Goal: Register for event/course

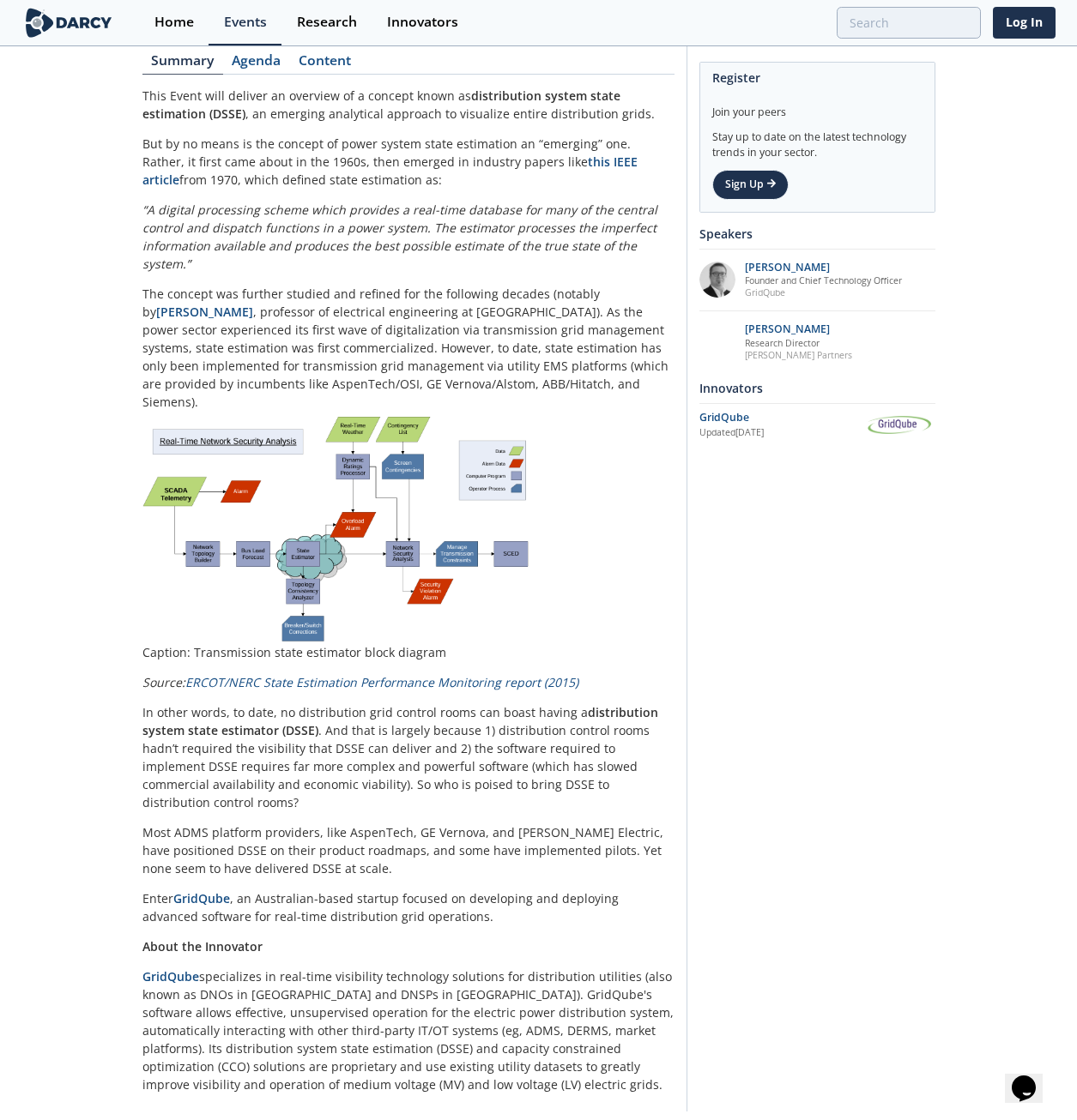
scroll to position [260, 0]
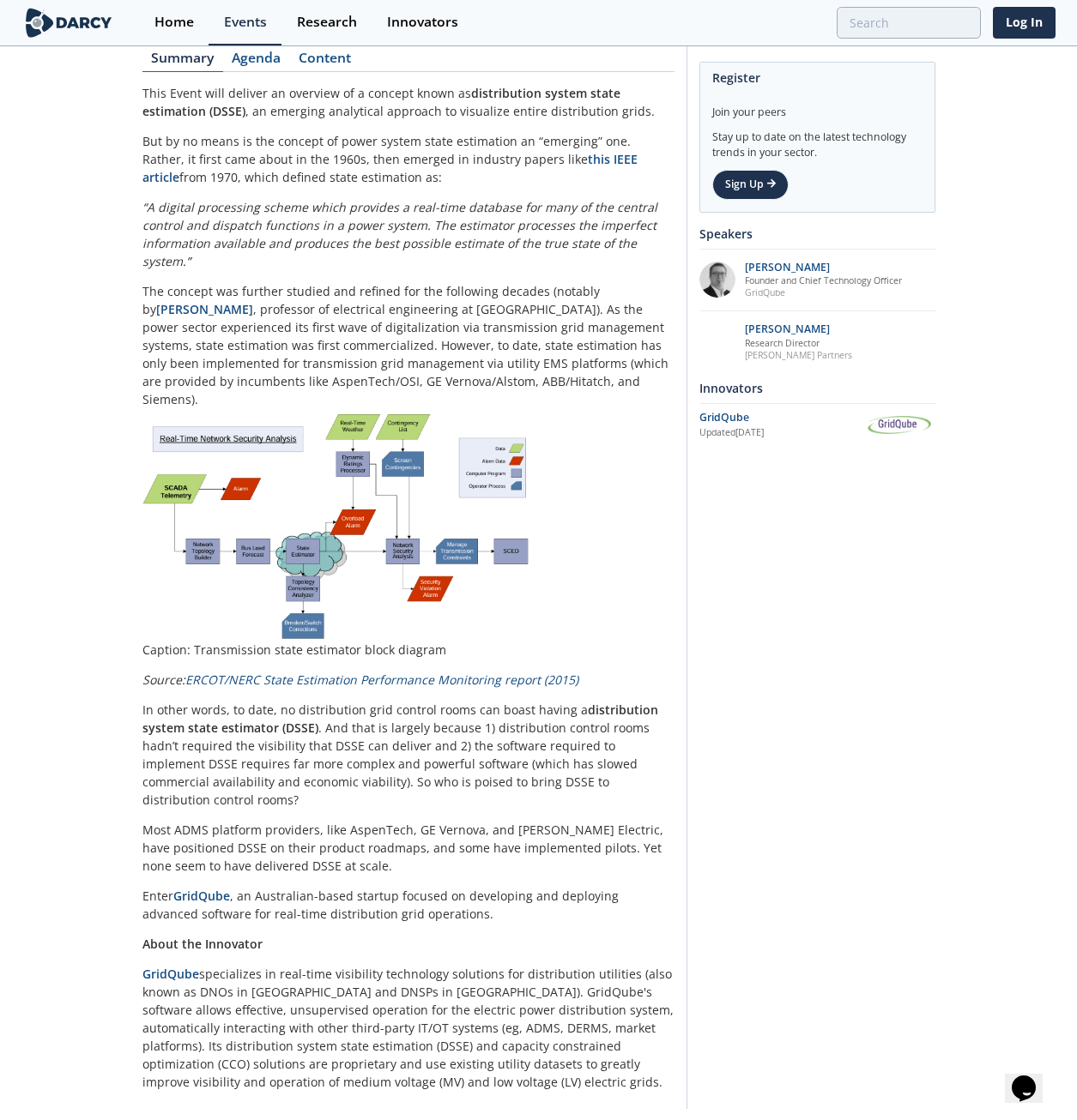
drag, startPoint x: 409, startPoint y: 689, endPoint x: 414, endPoint y: 697, distance: 9.4
click at [412, 676] on p "In other words, to date, no distribution grid control rooms can boast having a …" at bounding box center [408, 755] width 532 height 108
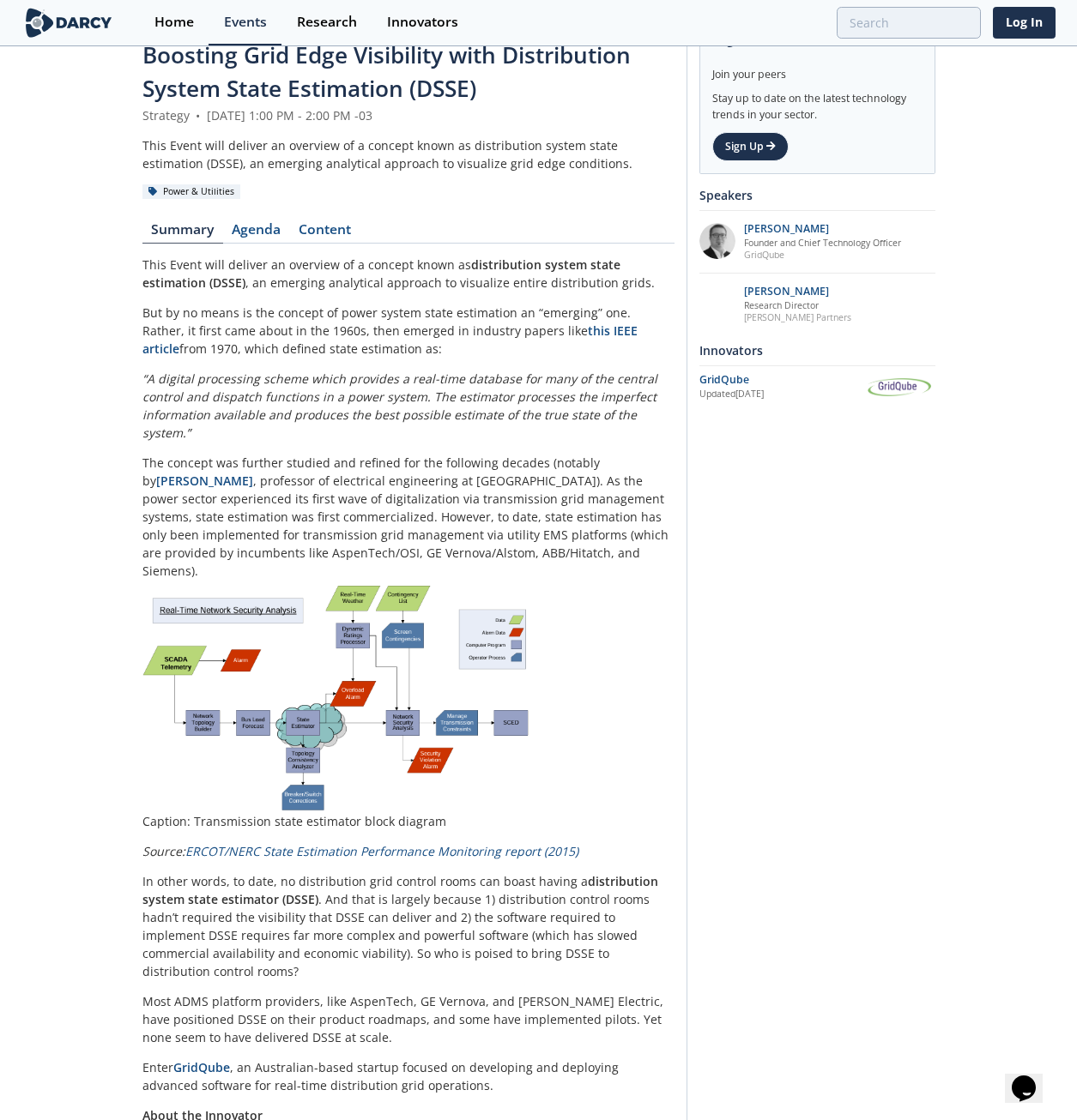
scroll to position [0, 0]
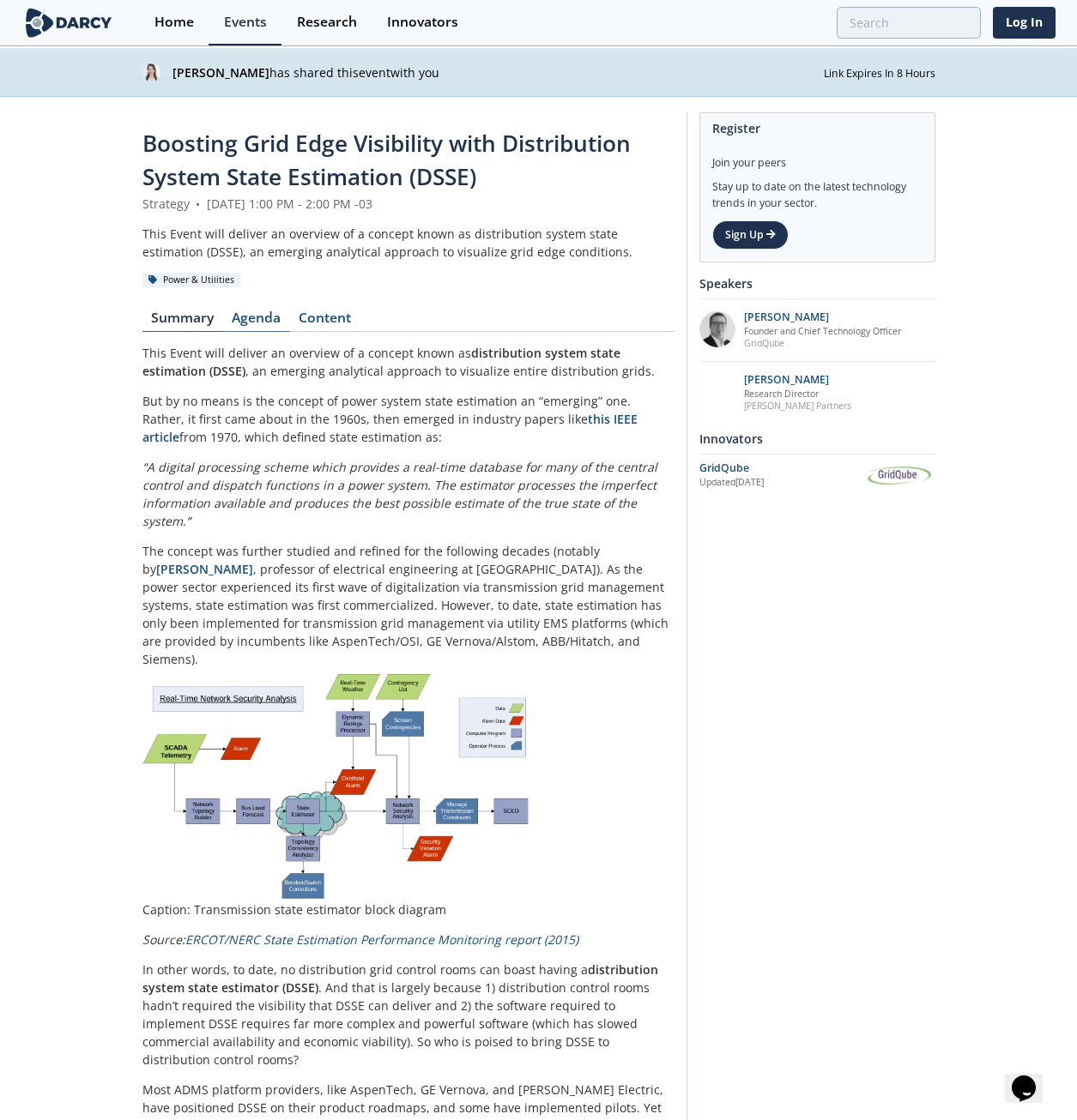
click at [257, 311] on link "Agenda" at bounding box center [257, 321] width 67 height 20
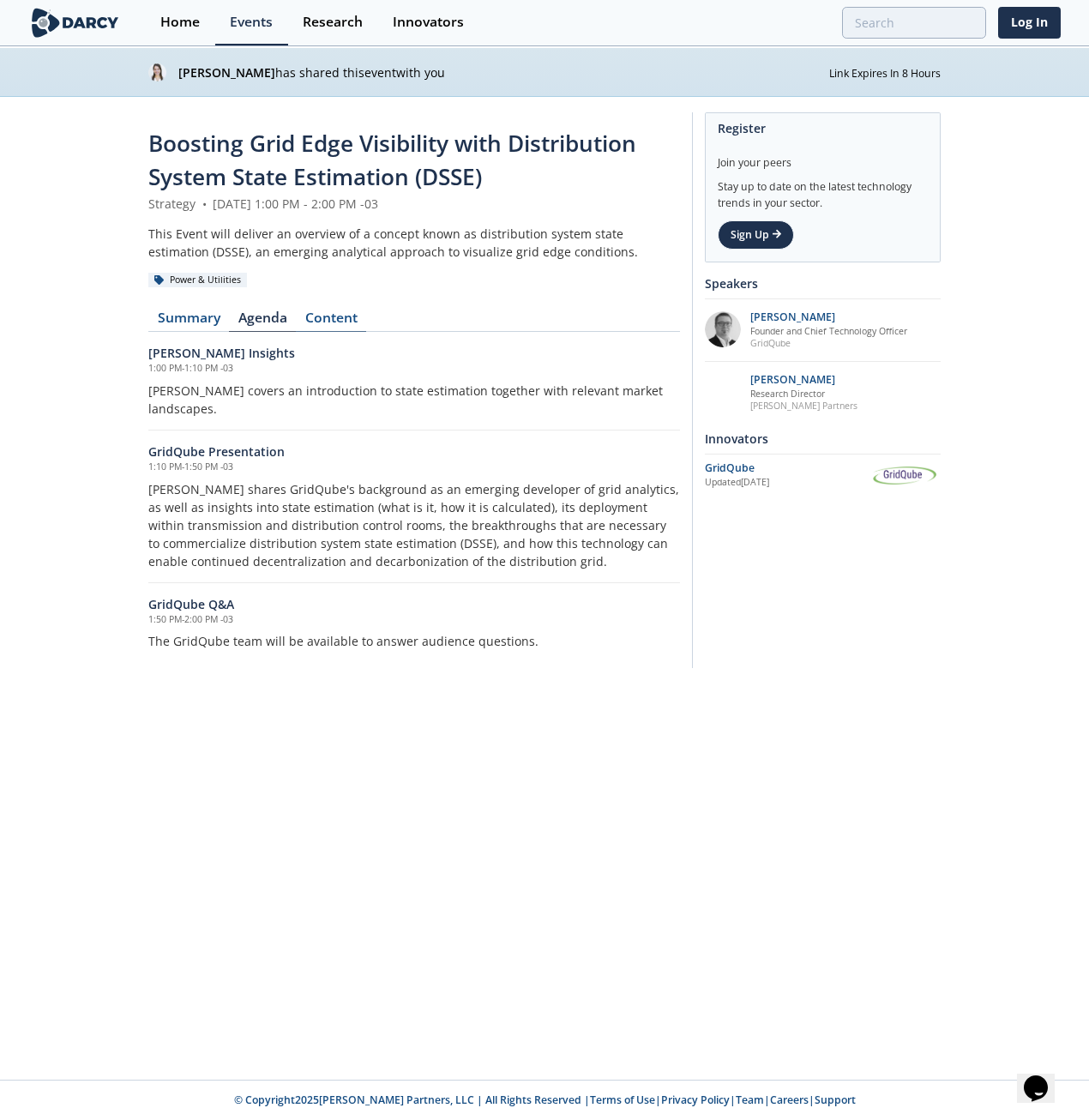
click at [327, 312] on link "Content" at bounding box center [332, 321] width 71 height 20
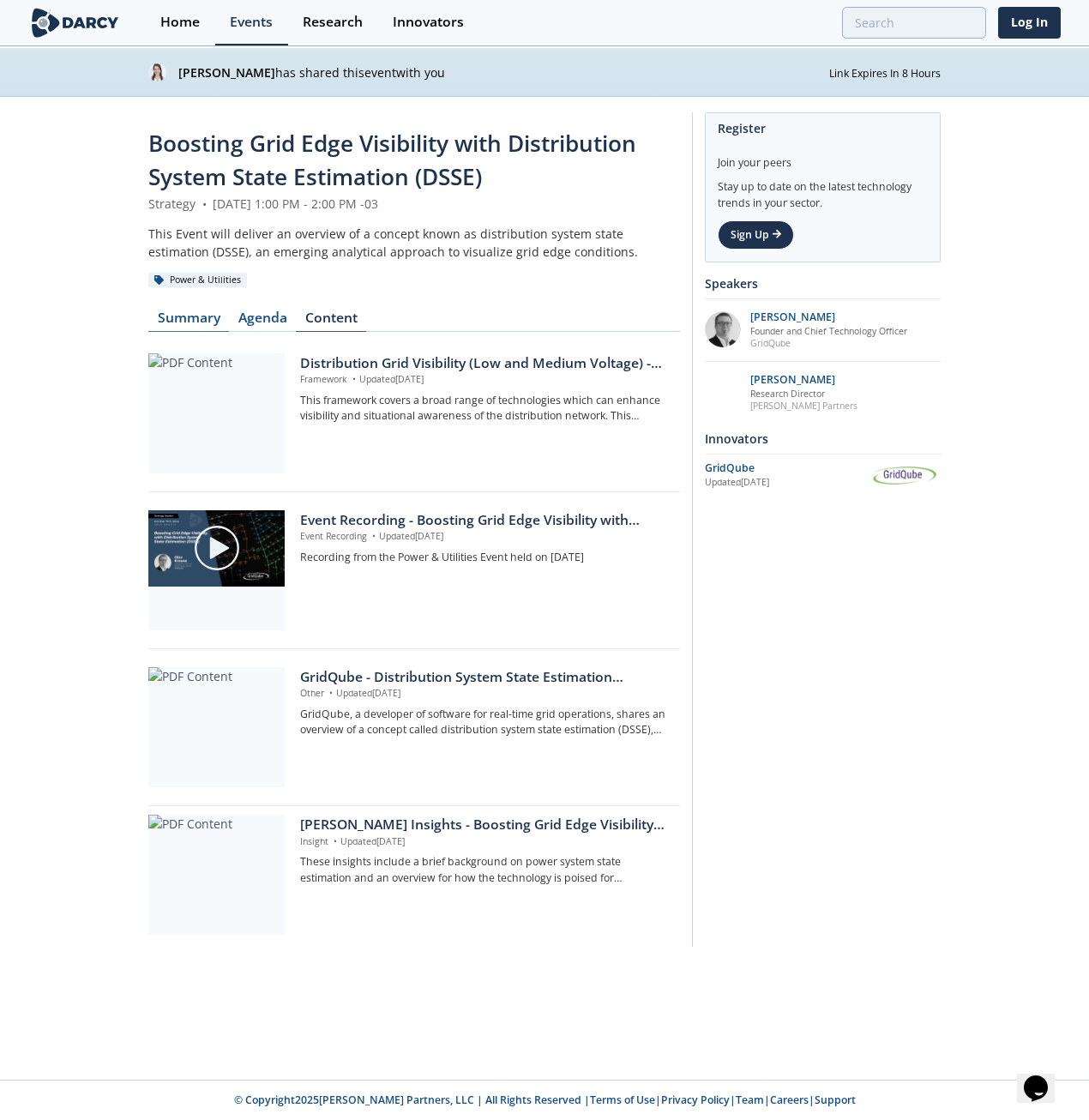
click at [184, 325] on link "Summary" at bounding box center [188, 321] width 80 height 20
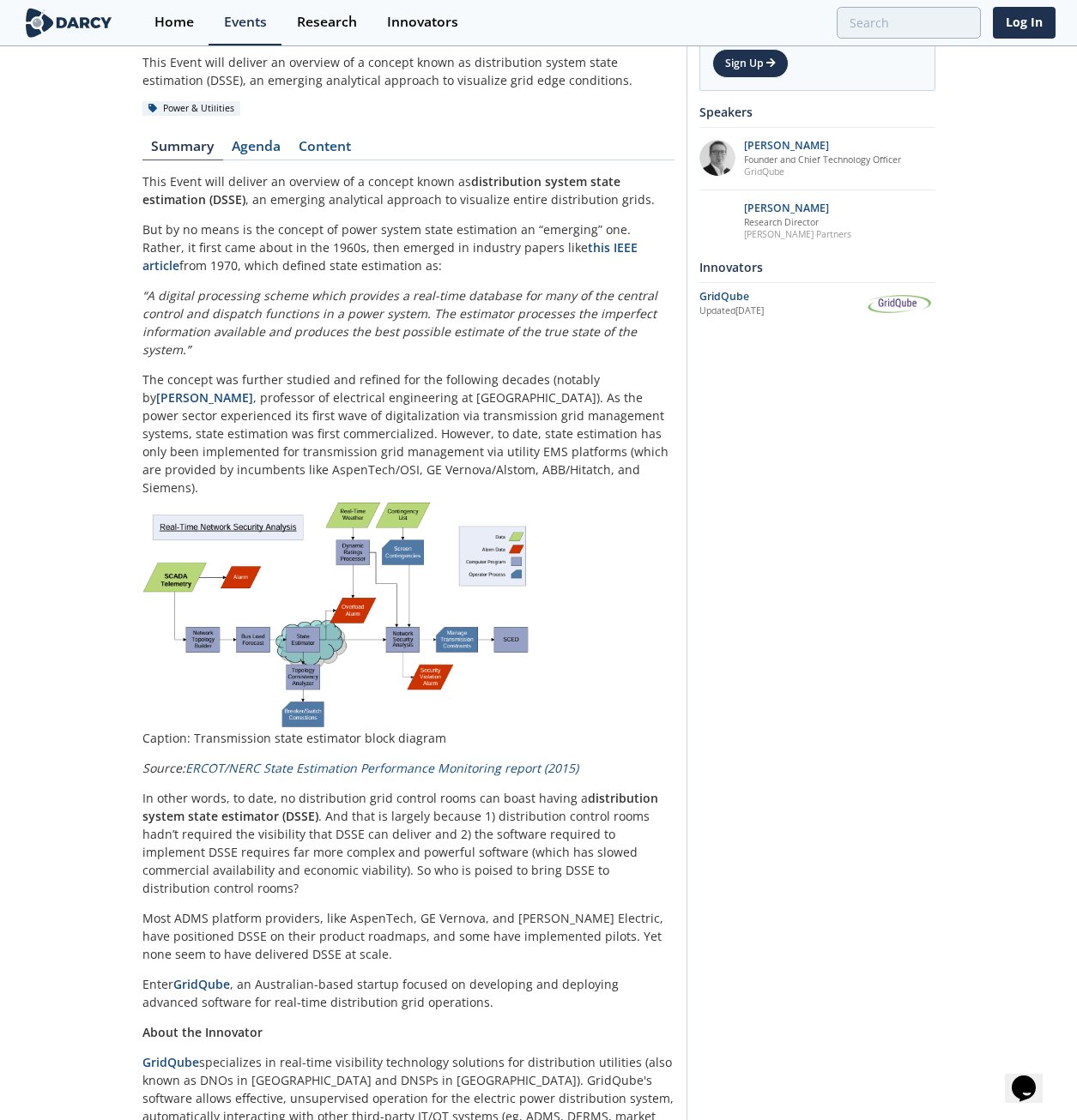
scroll to position [260, 0]
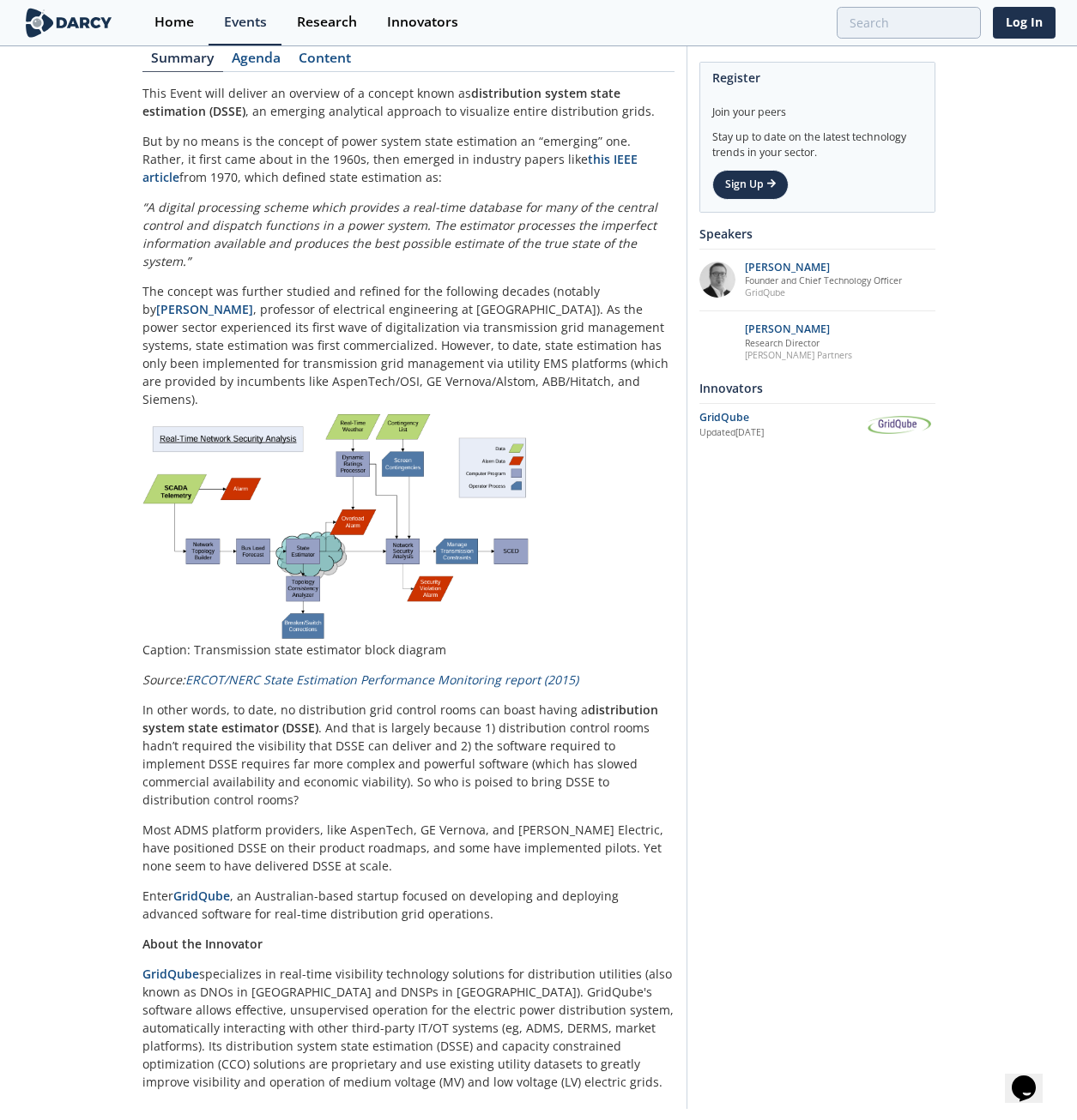
click at [876, 676] on div "Register Join your peers Stay up to date on the latest technology trends in you…" at bounding box center [811, 482] width 249 height 1258
